Goal: Transaction & Acquisition: Purchase product/service

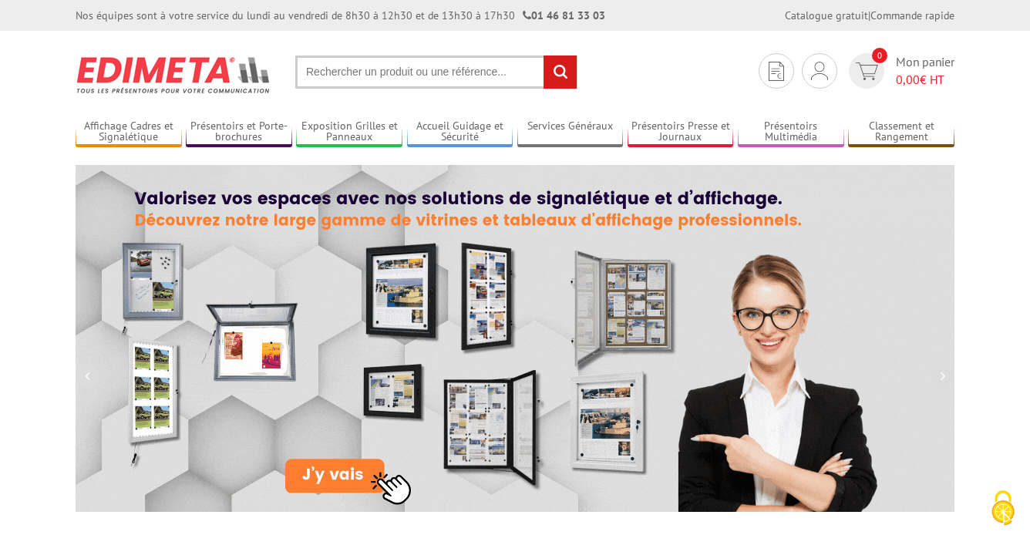
click at [395, 72] on input "text" at bounding box center [436, 71] width 282 height 33
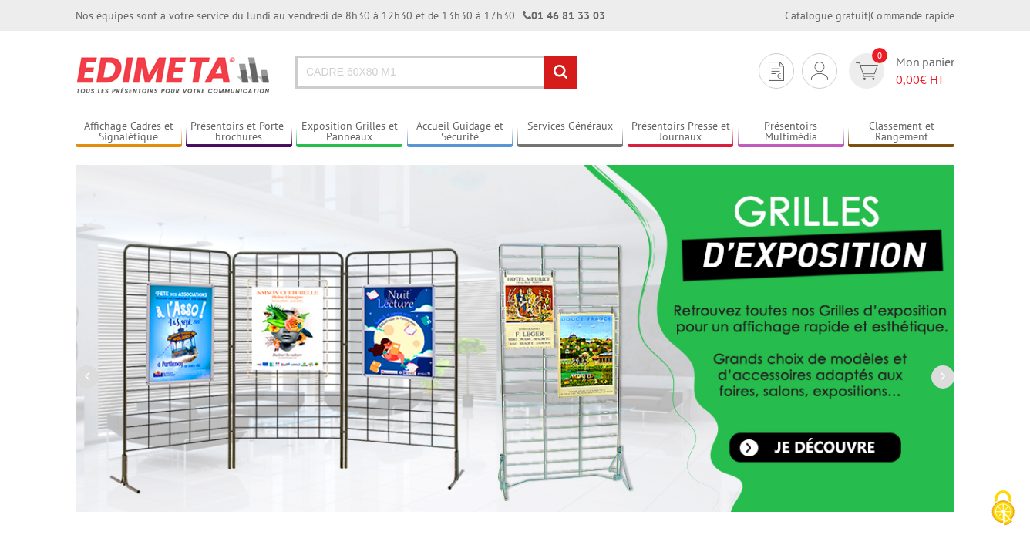
type input "CADRE 60X80 M1"
click at [543, 55] on input "rechercher" at bounding box center [559, 71] width 33 height 33
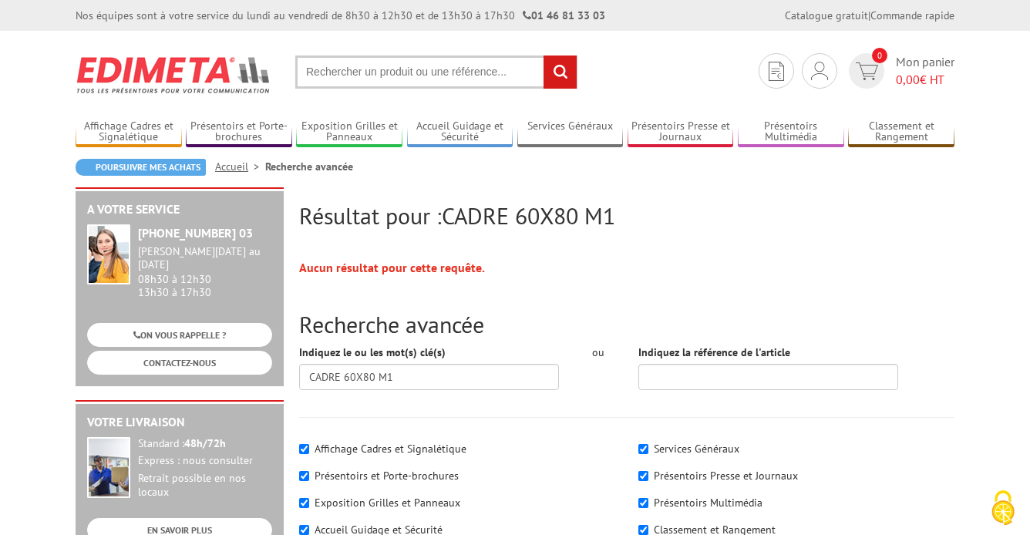
click at [427, 74] on input "text" at bounding box center [436, 71] width 282 height 33
click at [377, 69] on input "text" at bounding box center [436, 71] width 282 height 33
type input "CADRE M1"
click at [543, 55] on input "rechercher" at bounding box center [559, 71] width 33 height 33
click at [350, 73] on input "text" at bounding box center [436, 71] width 282 height 33
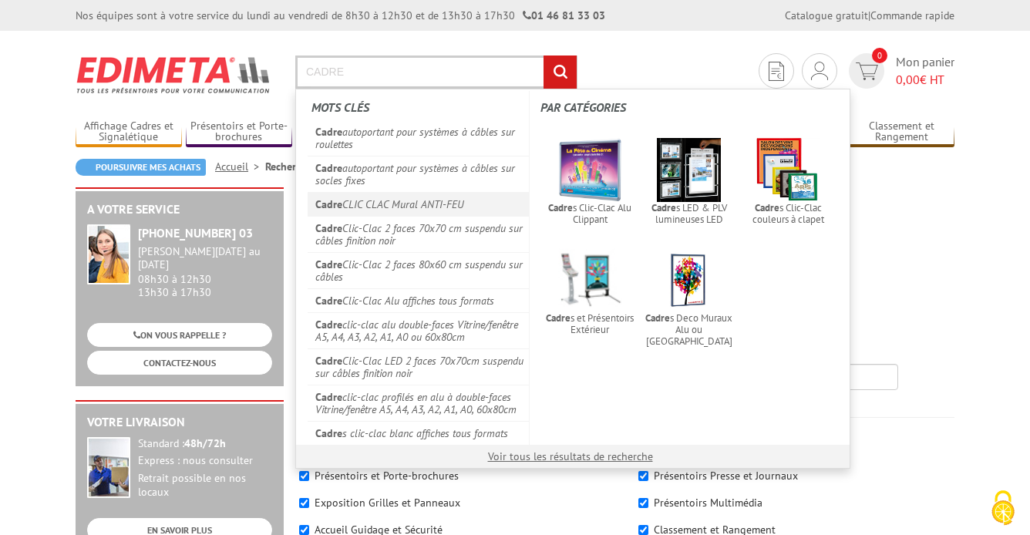
type input "CADRE"
click at [356, 205] on link "Cadre CLIC CLAC Mural ANTI-FEU" at bounding box center [417, 204] width 221 height 24
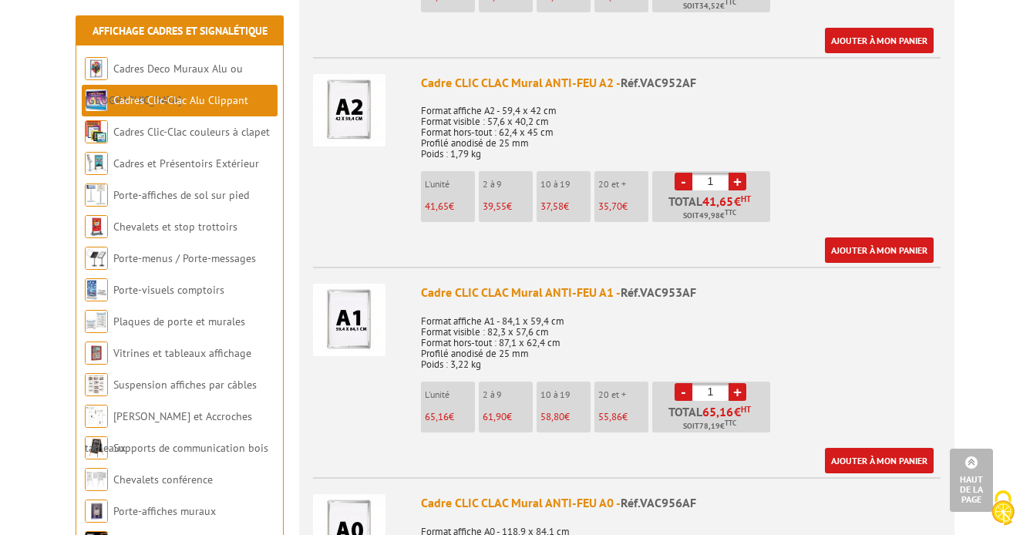
scroll to position [971, 0]
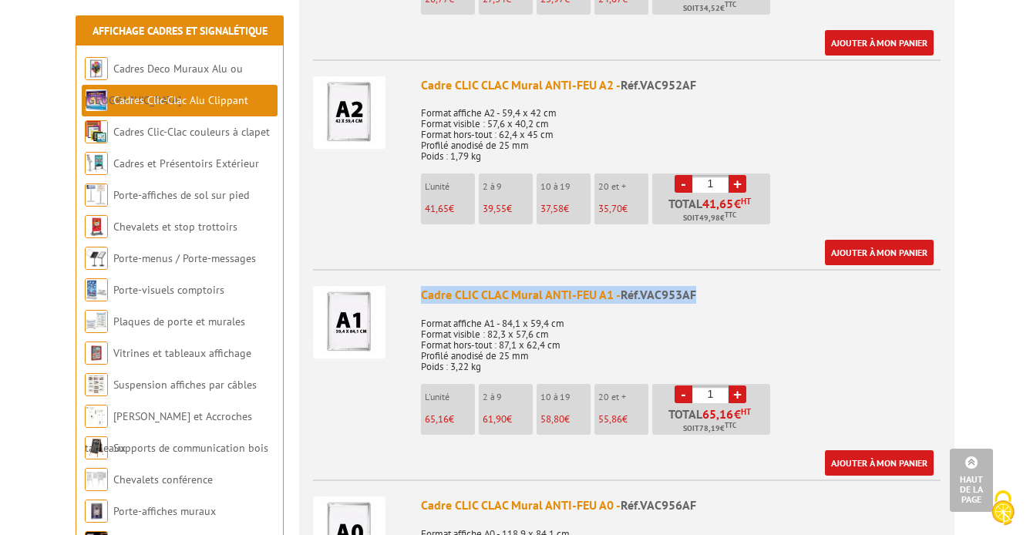
drag, startPoint x: 699, startPoint y: 292, endPoint x: 424, endPoint y: 295, distance: 275.1
click at [424, 295] on div "Cadre CLIC CLAC Mural ANTI-FEU A1 - Réf.VAC953AF" at bounding box center [680, 295] width 519 height 18
copy div "Cadre CLIC CLAC Mural ANTI-FEU A1 - Réf.VAC953AF"
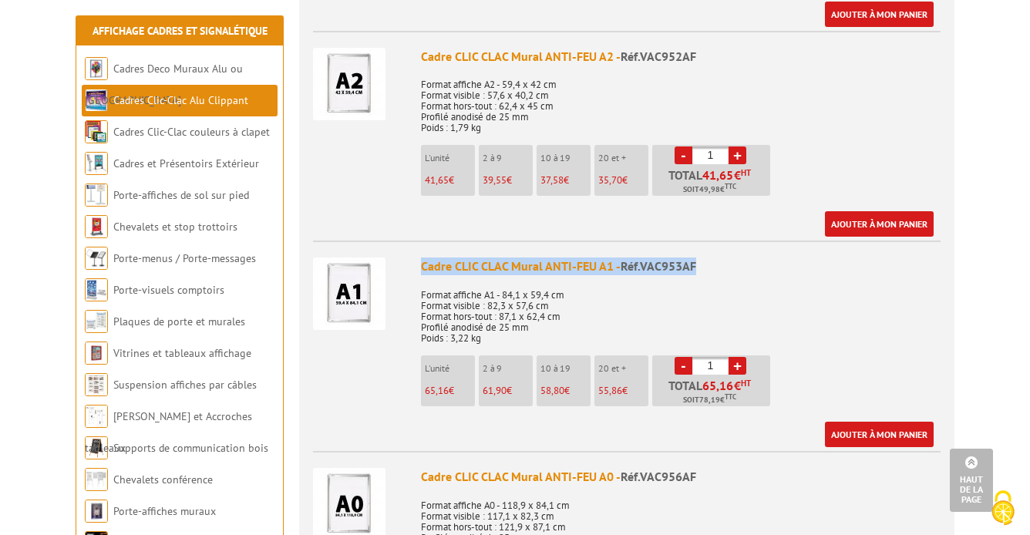
scroll to position [1027, 0]
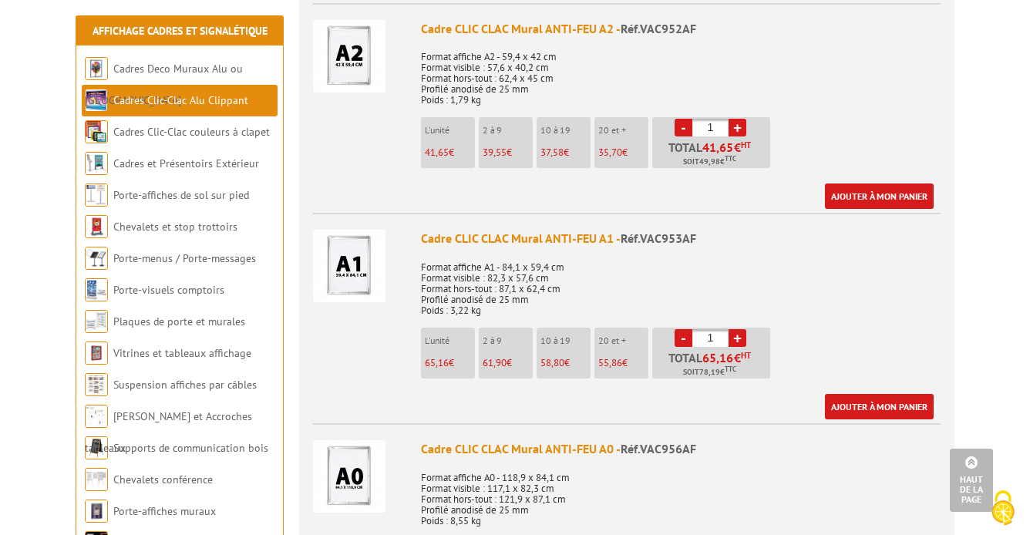
drag, startPoint x: 719, startPoint y: 340, endPoint x: 698, endPoint y: 338, distance: 20.9
click at [698, 338] on input "1" at bounding box center [710, 338] width 36 height 18
type input "3"
click at [869, 408] on link "Ajouter à mon panier" at bounding box center [879, 406] width 109 height 25
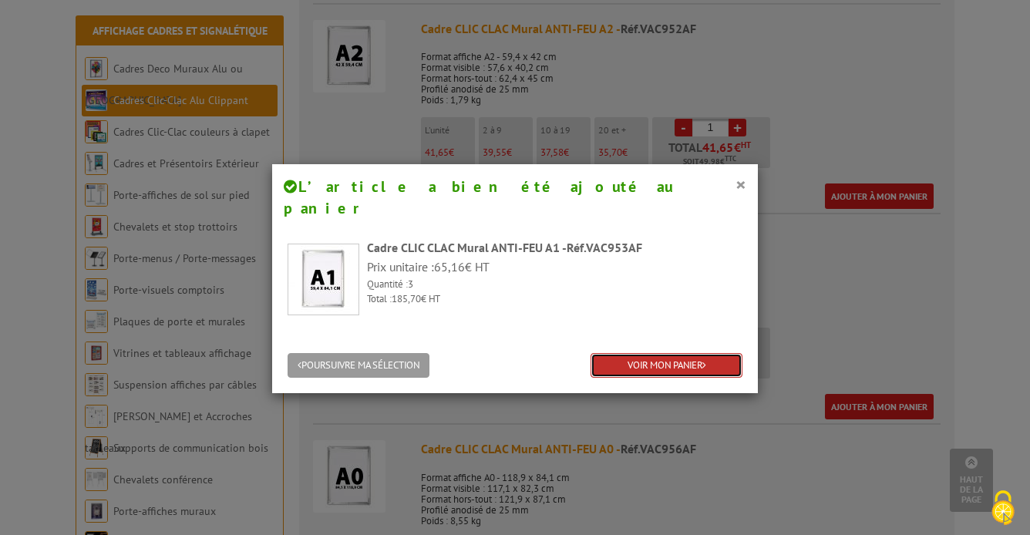
click at [671, 353] on link "VOIR MON PANIER" at bounding box center [666, 365] width 152 height 25
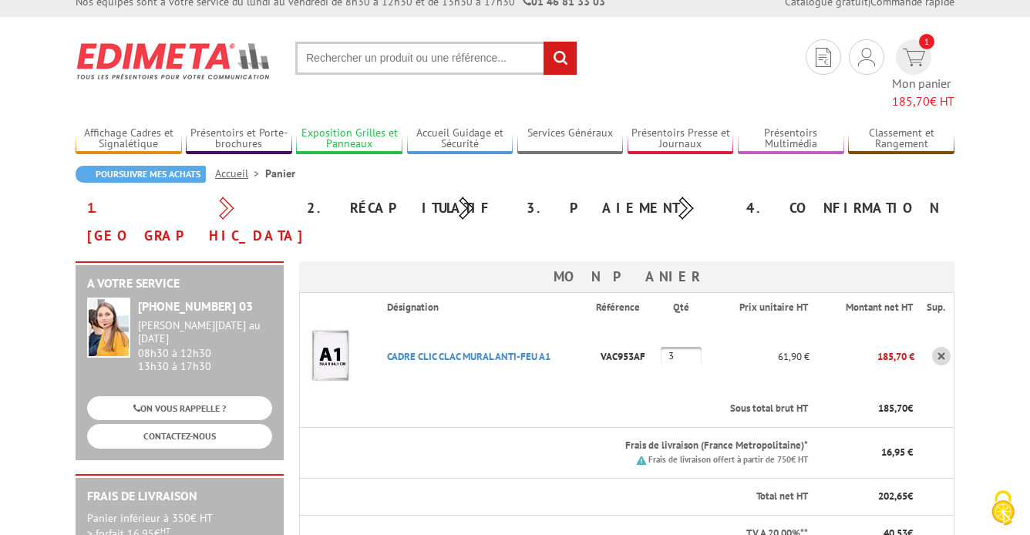
scroll to position [10, 0]
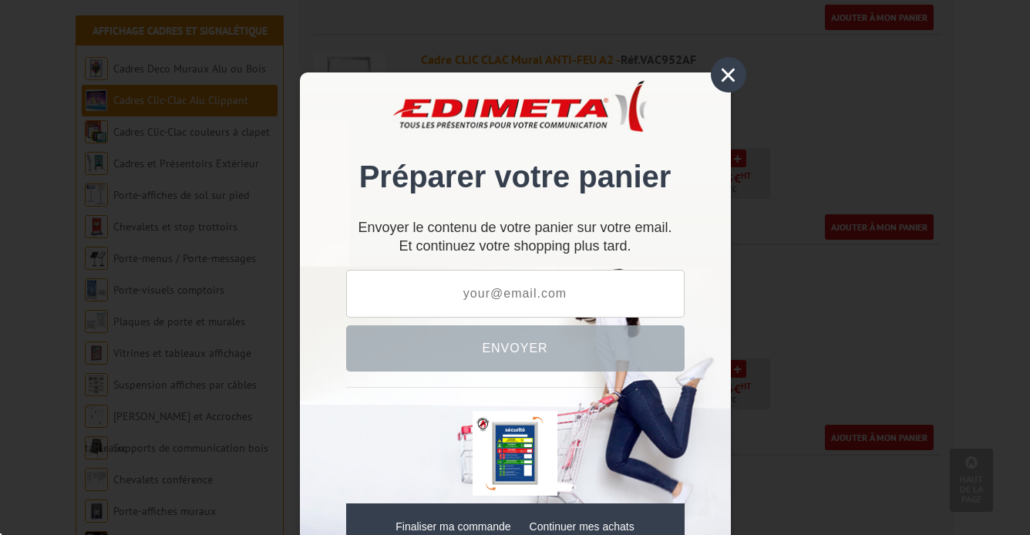
scroll to position [1027, 0]
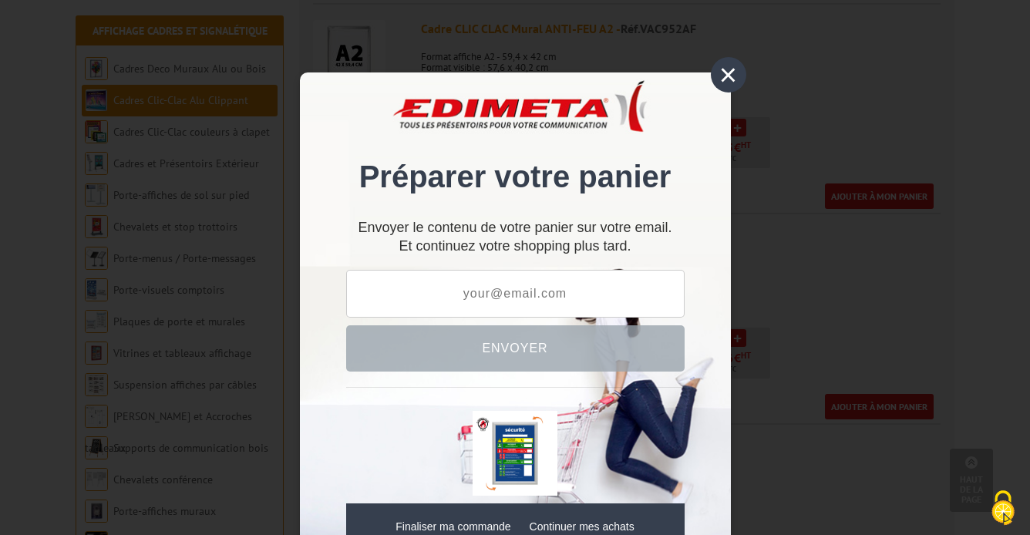
click at [732, 76] on div "×" at bounding box center [728, 74] width 35 height 35
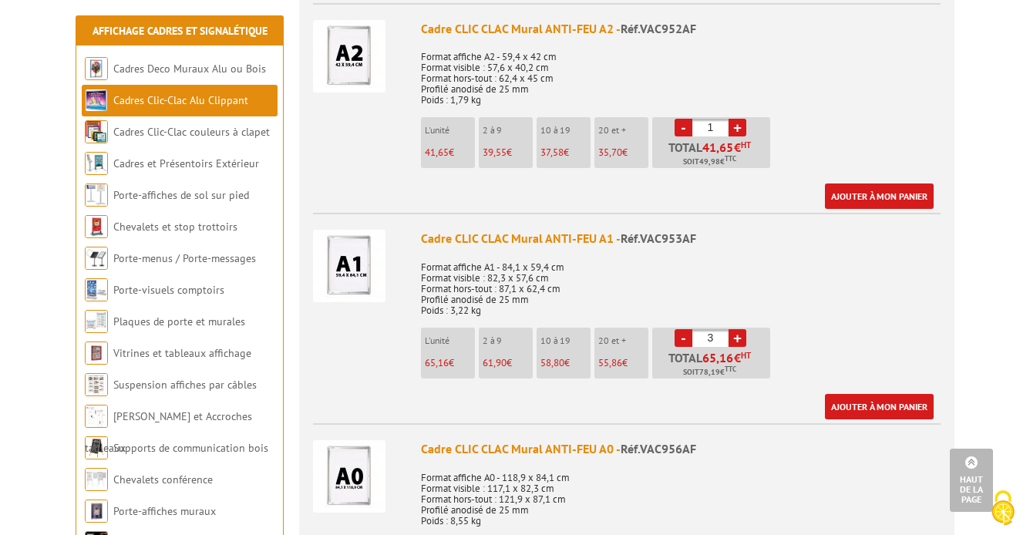
click at [737, 334] on link "+" at bounding box center [737, 338] width 18 height 18
click at [736, 334] on link "+" at bounding box center [737, 338] width 18 height 18
type input "5"
click at [887, 407] on link "Ajouter à mon panier" at bounding box center [879, 406] width 109 height 25
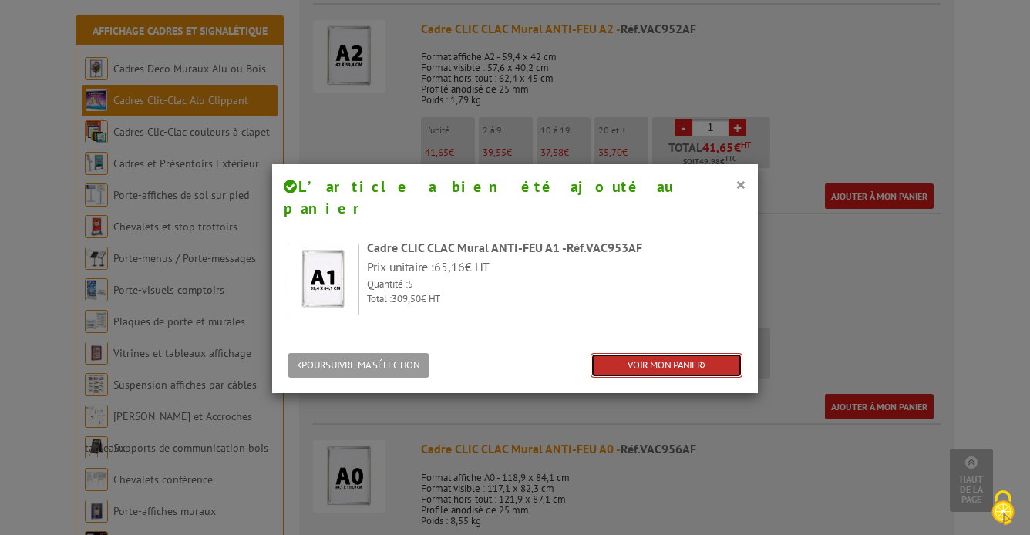
click at [677, 353] on link "VOIR MON PANIER" at bounding box center [666, 365] width 152 height 25
